Goal: Navigation & Orientation: Find specific page/section

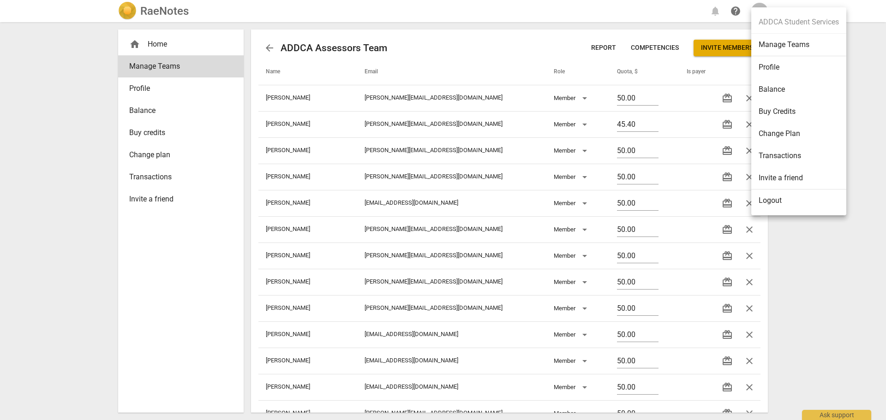
scroll to position [285, 0]
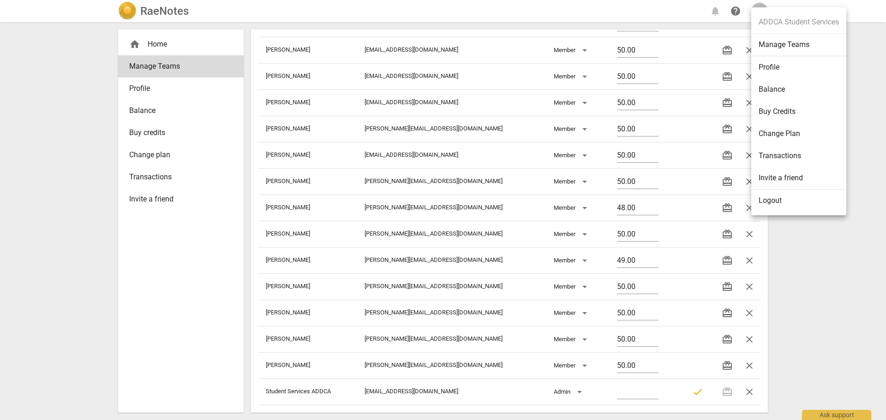
click at [141, 11] on div at bounding box center [443, 210] width 886 height 420
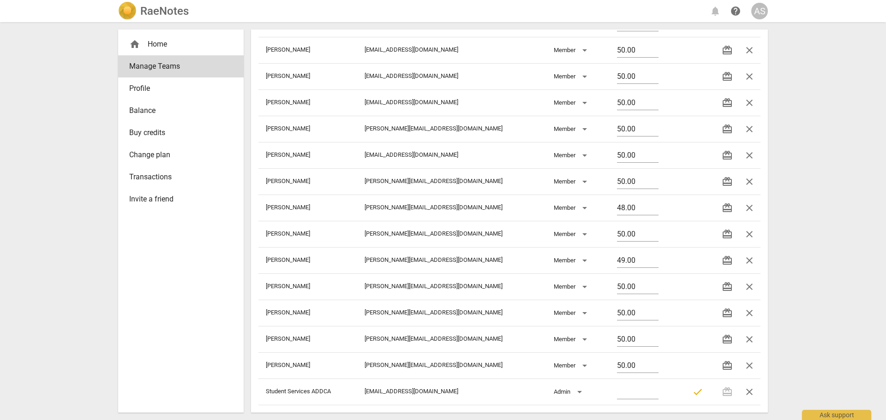
click at [133, 8] on img at bounding box center [127, 11] width 18 height 18
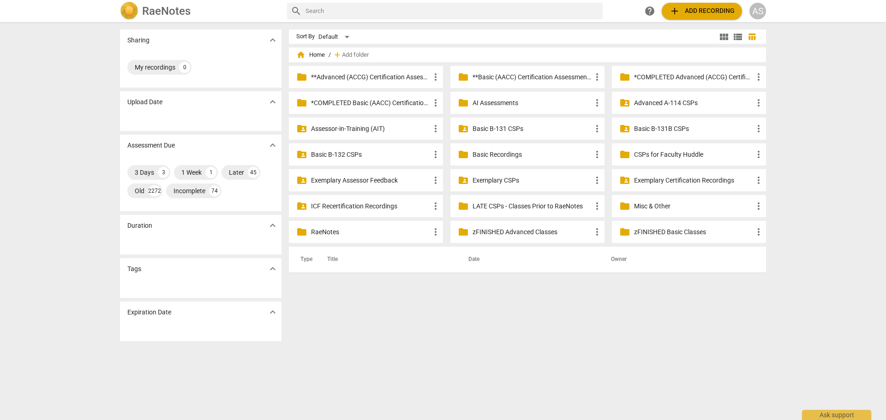
click at [662, 73] on p "*COMPLETED Advanced (ACCG) Certification Assessments" at bounding box center [693, 77] width 119 height 10
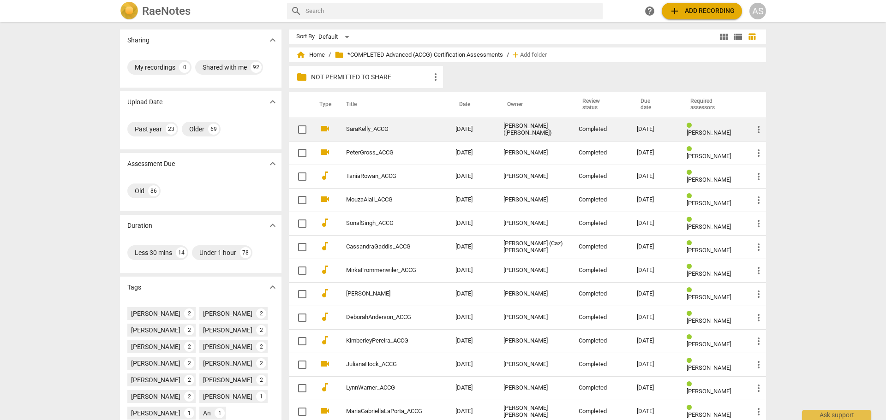
click at [388, 122] on td "SaraKelly_ACCG" at bounding box center [391, 130] width 113 height 24
